Goal: Navigation & Orientation: Find specific page/section

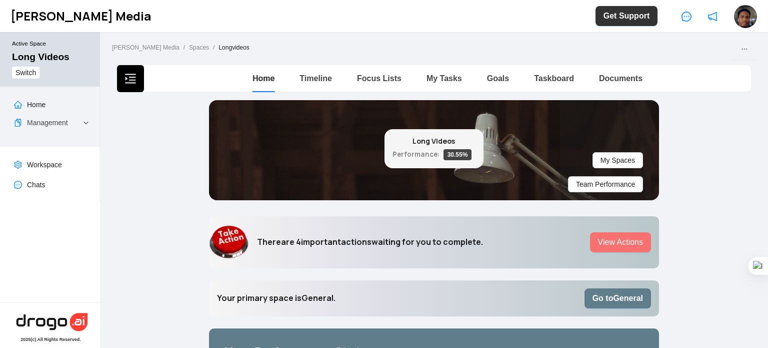
scroll to position [2, 0]
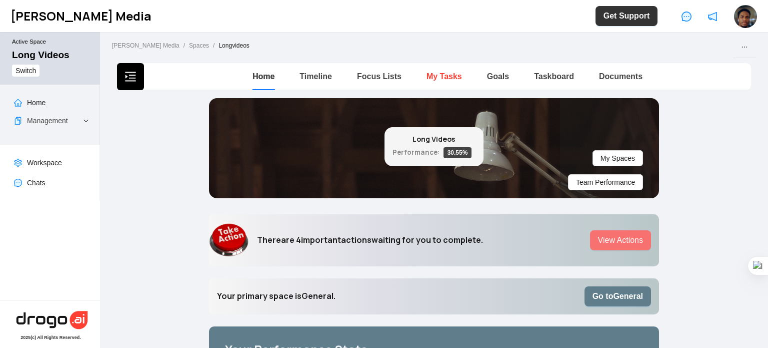
click at [451, 74] on link "My Tasks" at bounding box center [445, 76] width 36 height 9
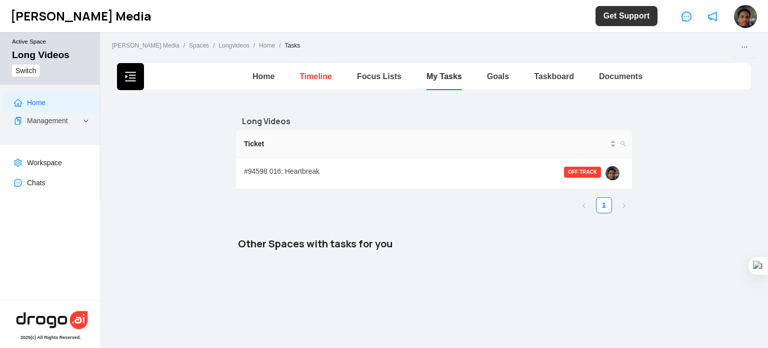
click at [314, 78] on link "Timeline" at bounding box center [316, 76] width 33 height 9
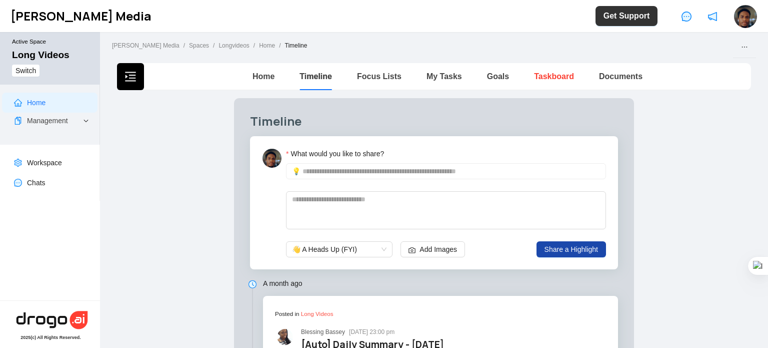
click at [539, 75] on link "Taskboard" at bounding box center [554, 76] width 40 height 9
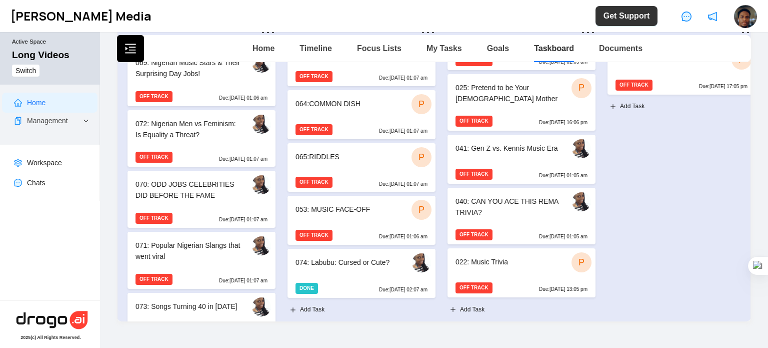
scroll to position [150, 0]
